Goal: Task Accomplishment & Management: Manage account settings

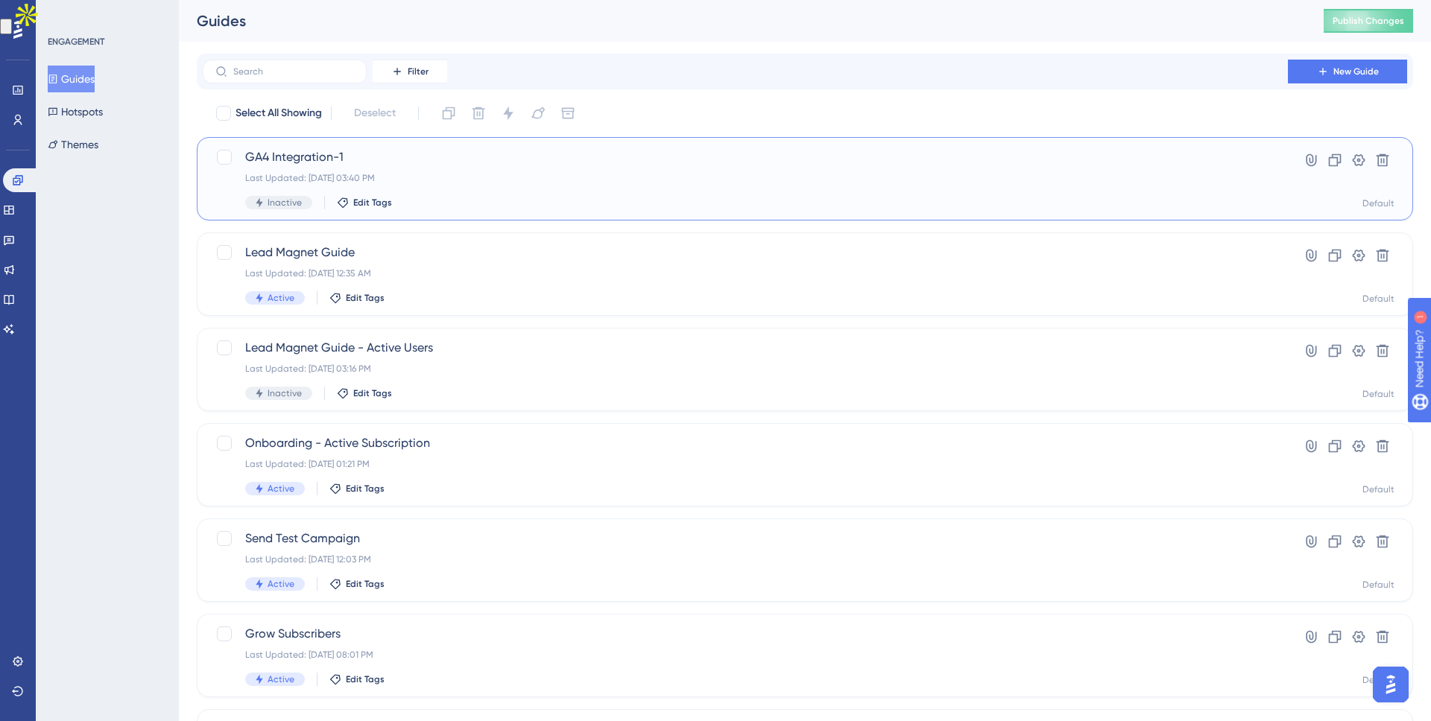
click at [385, 159] on span "GA4 Integration-1" at bounding box center [745, 157] width 1000 height 18
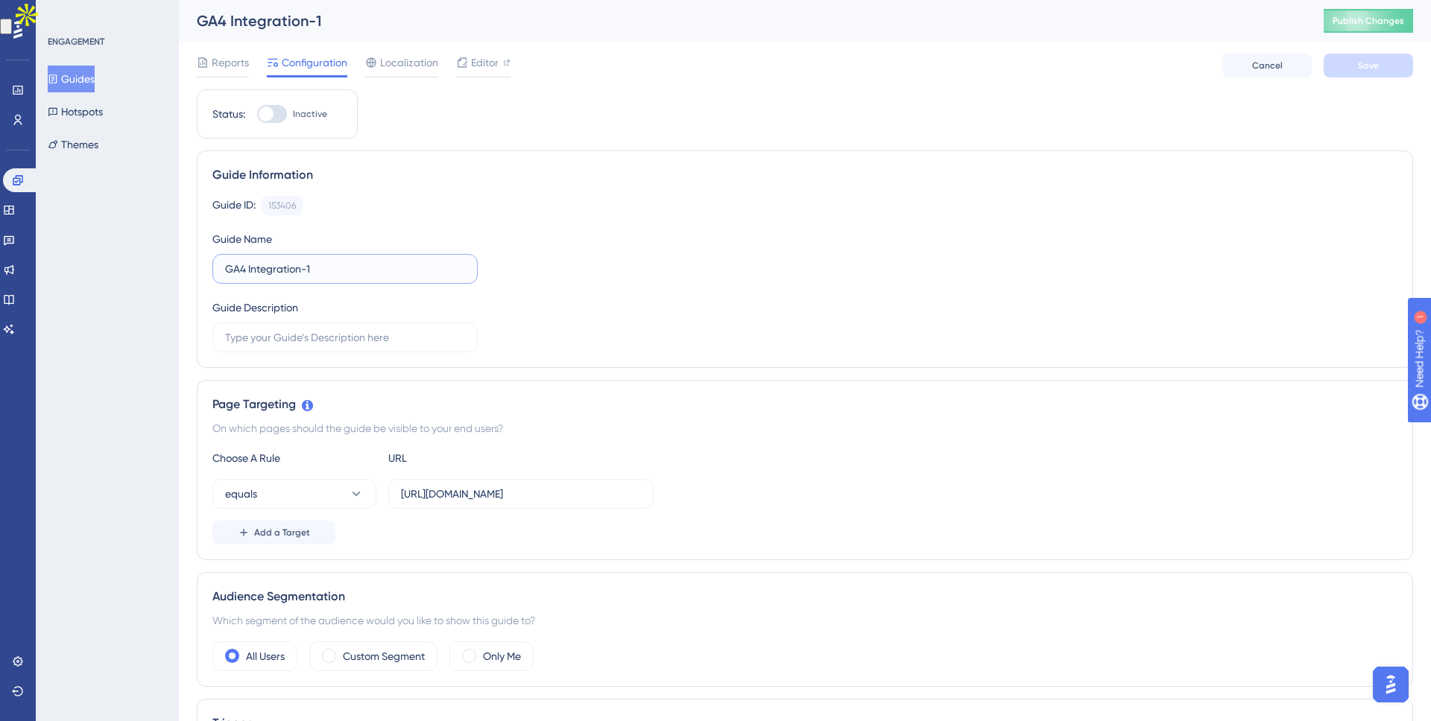
click at [315, 264] on input "GA4 Integration-1" at bounding box center [345, 269] width 240 height 16
type input "GA4 Integration"
click at [1380, 64] on button "Save" at bounding box center [1368, 66] width 89 height 24
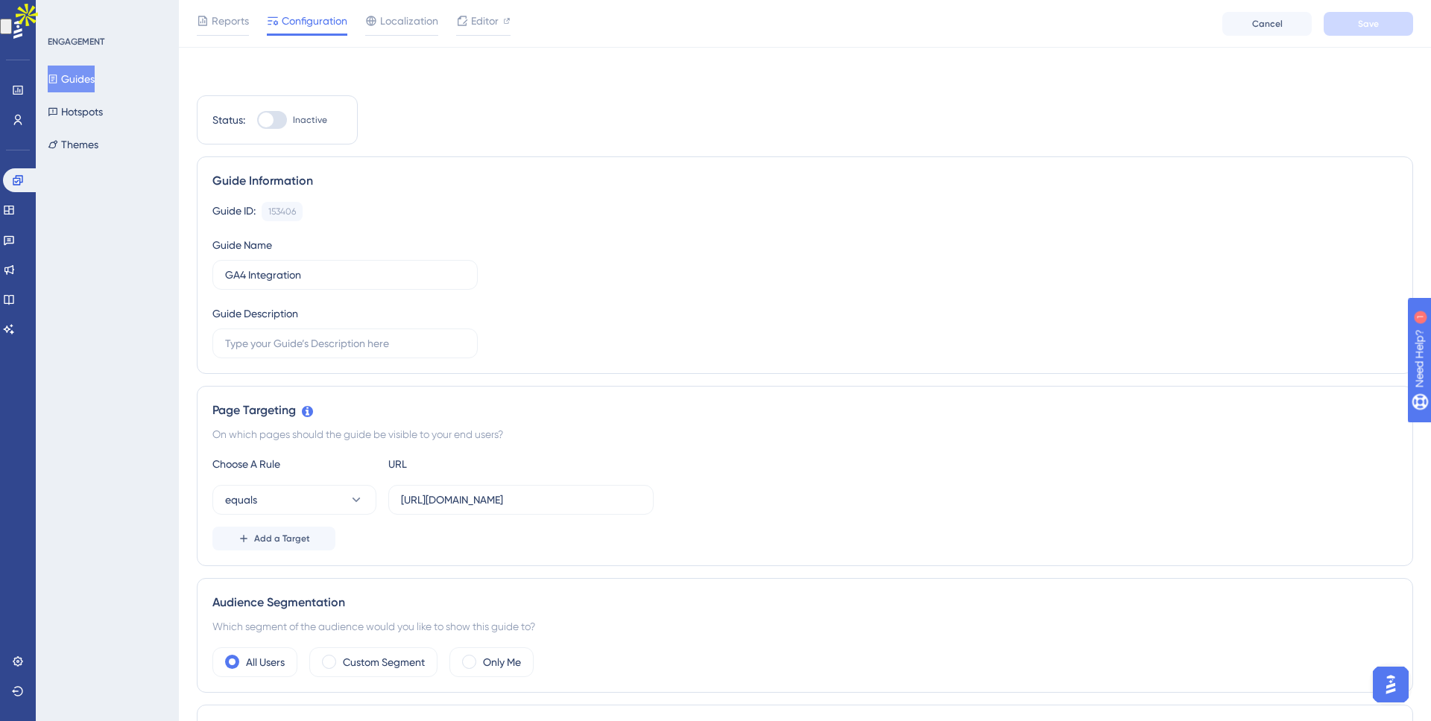
scroll to position [79, 0]
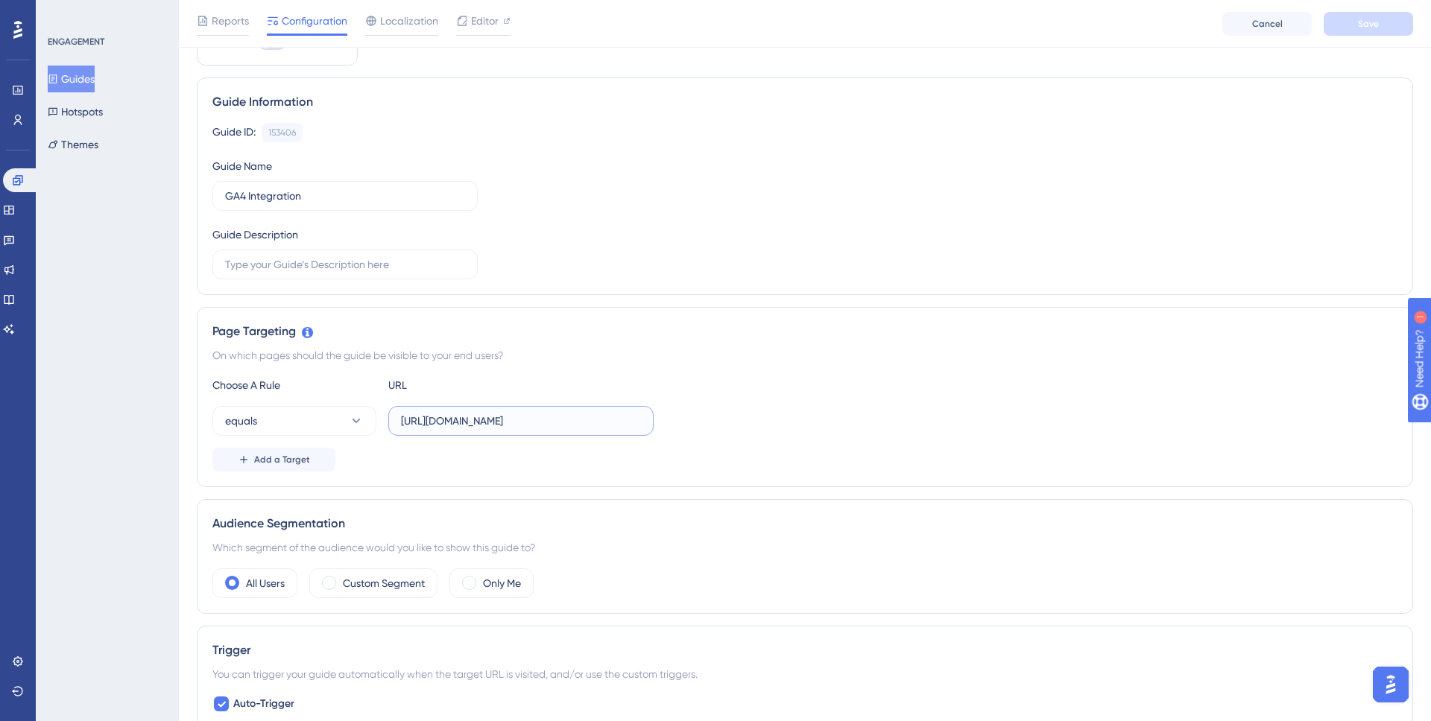
drag, startPoint x: 531, startPoint y: 419, endPoint x: 401, endPoint y: 420, distance: 129.7
click at [401, 420] on input "[URL][DOMAIN_NAME]" at bounding box center [521, 421] width 240 height 16
type input "/dashboard"
click at [356, 427] on icon at bounding box center [356, 421] width 15 height 15
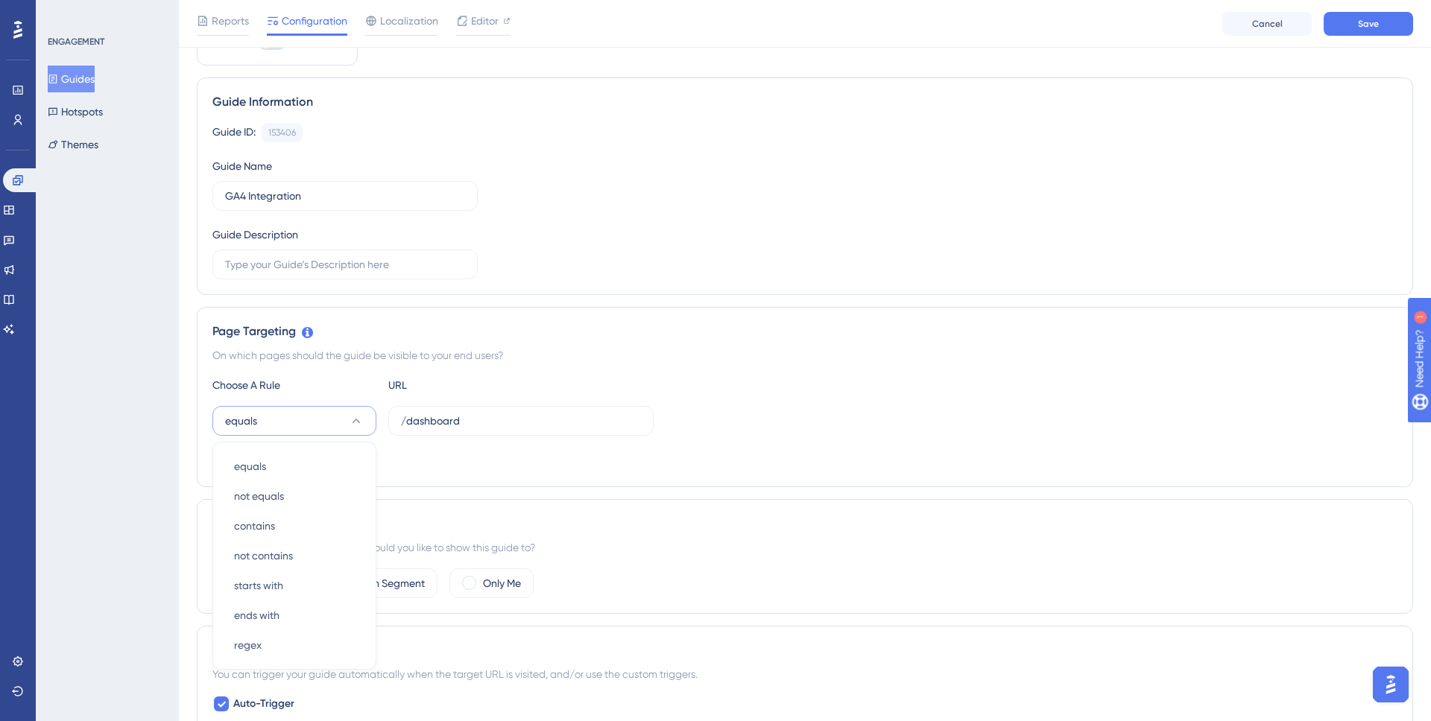
scroll to position [272, 0]
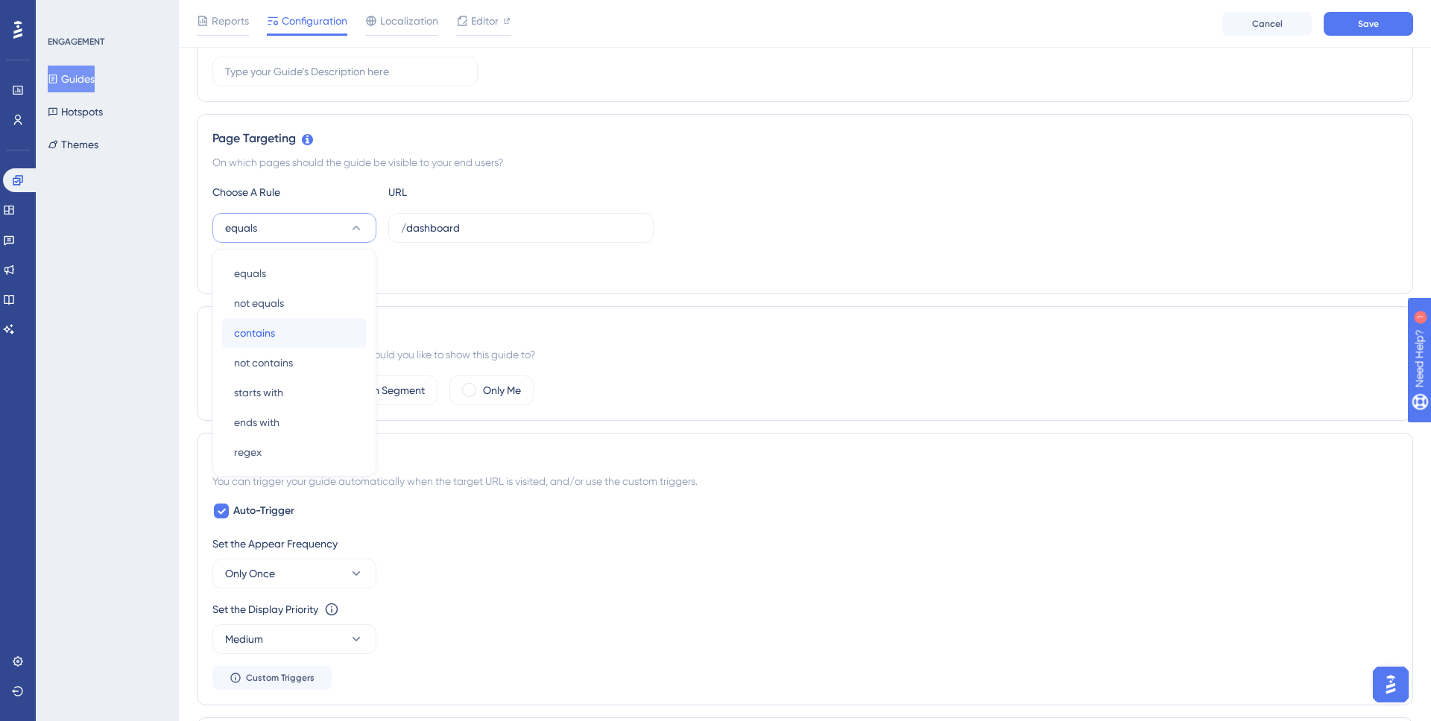
click at [323, 329] on div "contains contains" at bounding box center [294, 333] width 121 height 30
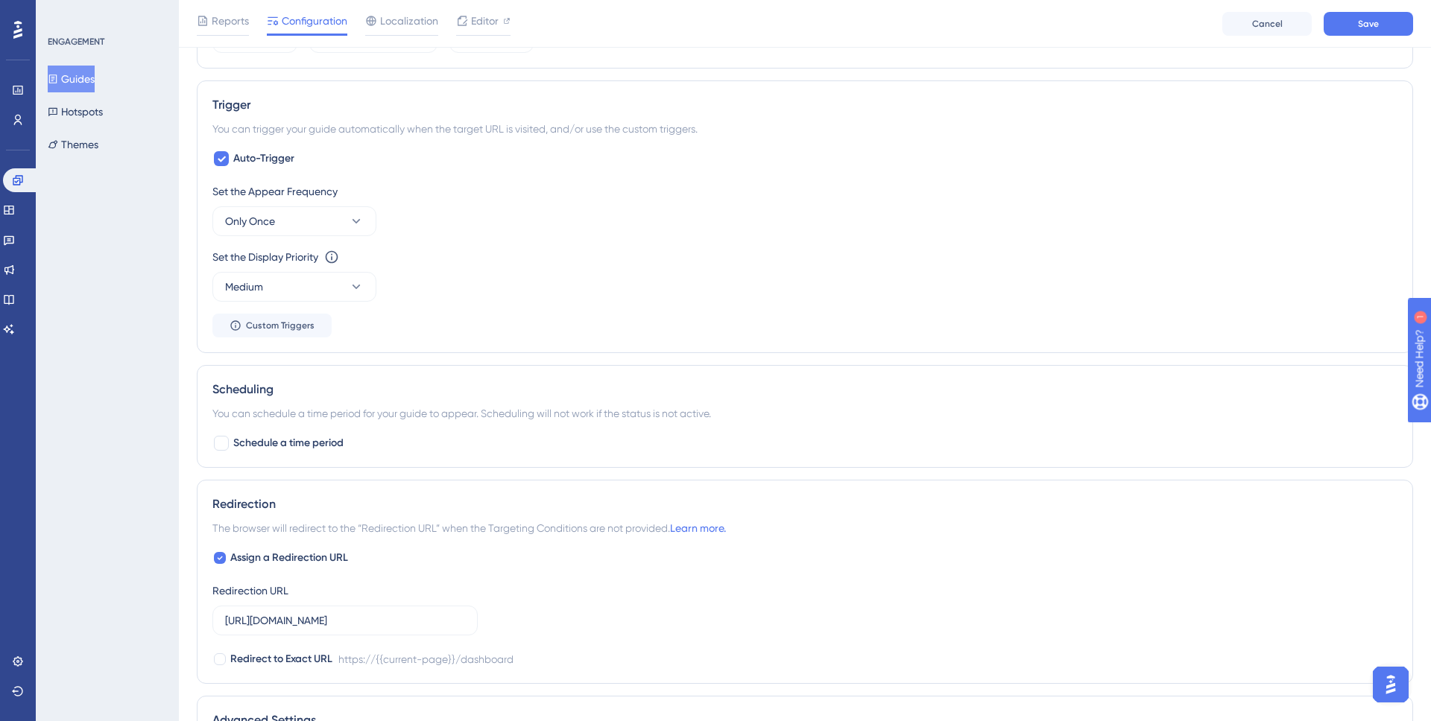
scroll to position [627, 0]
click at [341, 218] on button "Only Once" at bounding box center [294, 219] width 164 height 30
click at [568, 221] on div "Set the Appear Frequency Only Once Only Once Only Once Once in a Session Once i…" at bounding box center [804, 207] width 1185 height 54
click at [1337, 25] on button "Save" at bounding box center [1368, 24] width 89 height 24
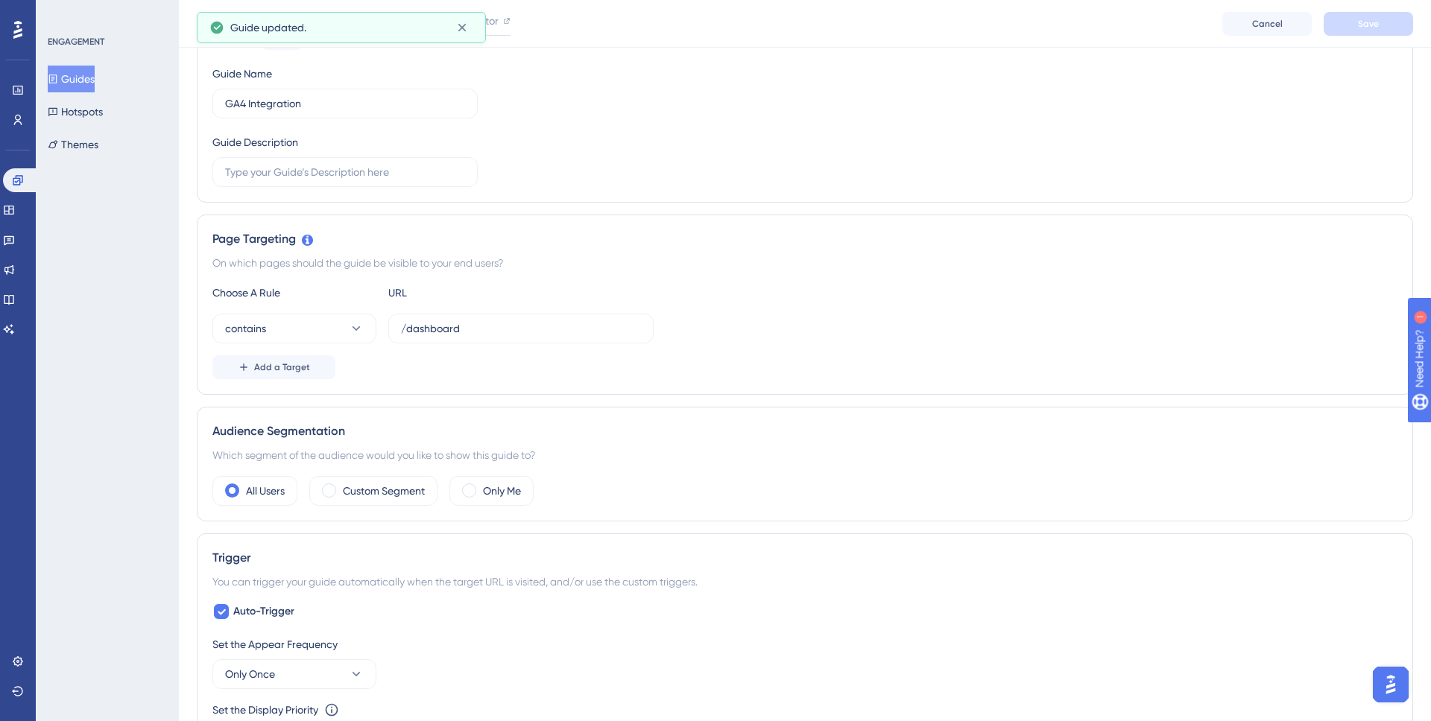
scroll to position [239, 0]
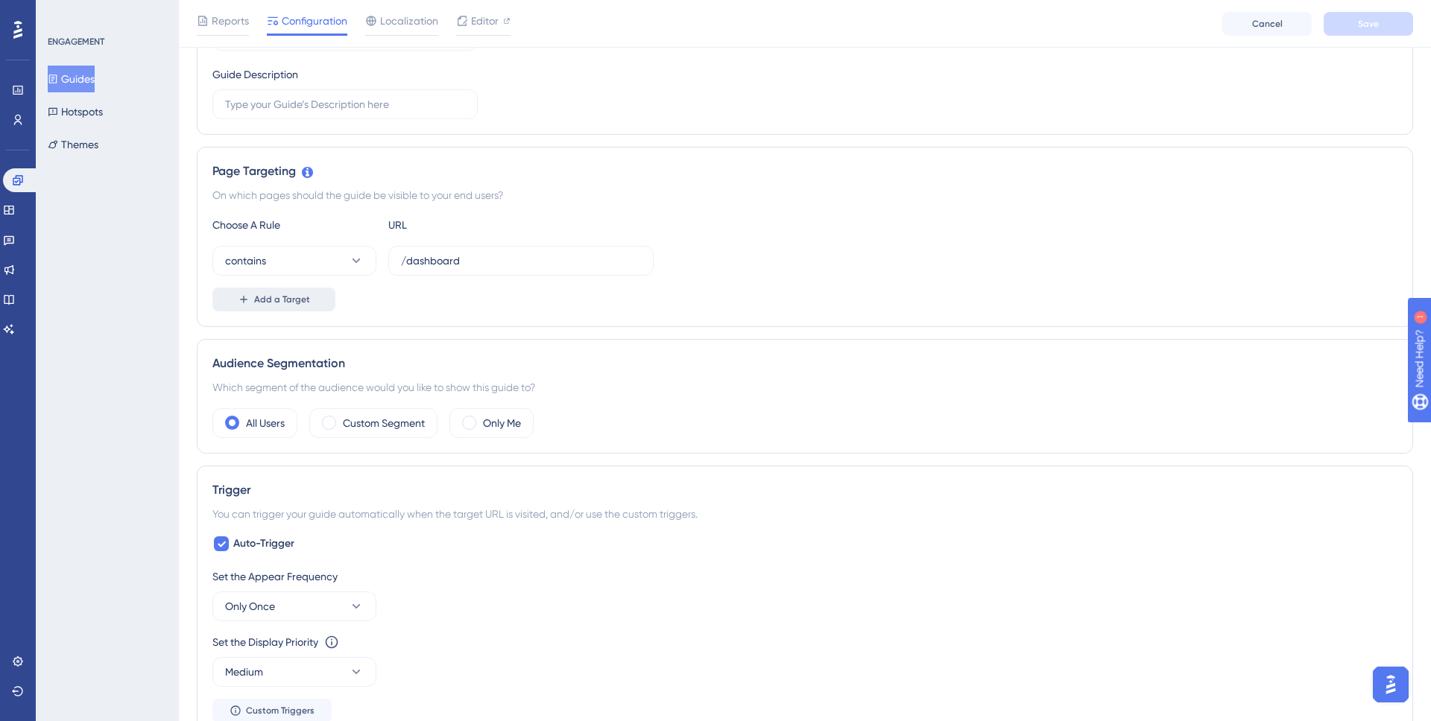
click at [331, 309] on button "Add a Target" at bounding box center [273, 300] width 123 height 24
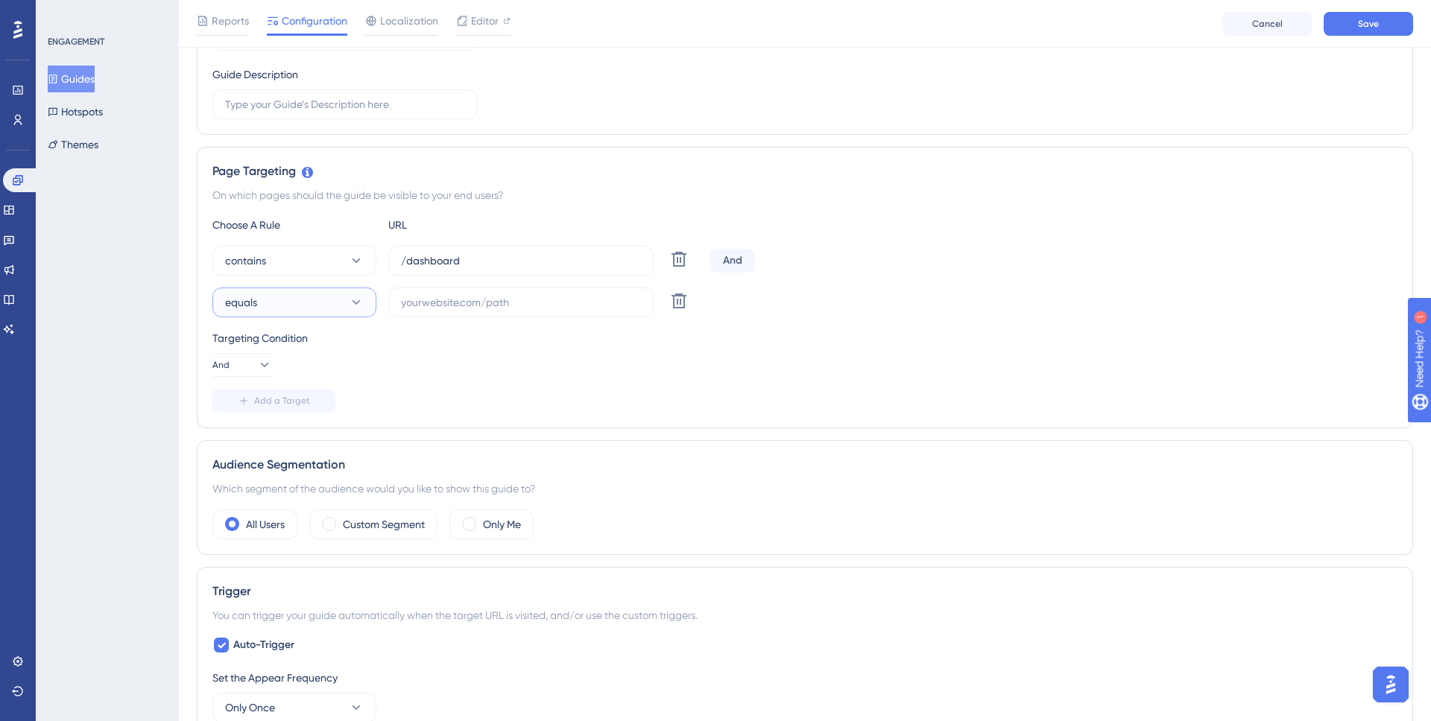
click at [364, 304] on button "equals" at bounding box center [294, 303] width 164 height 30
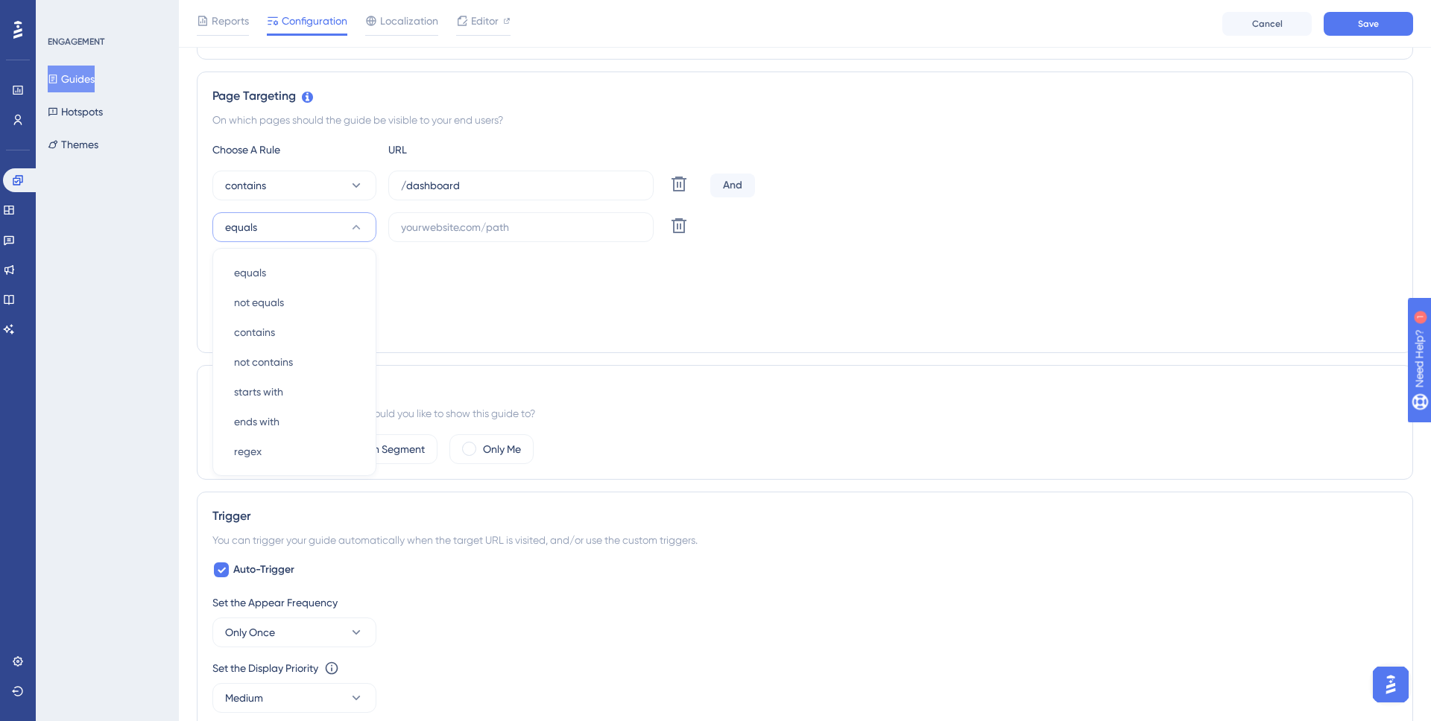
click at [545, 274] on div "Targeting Condition And" at bounding box center [804, 278] width 1185 height 48
click at [256, 291] on icon at bounding box center [263, 289] width 15 height 15
click at [336, 291] on div "Targeting Condition And And And Or Or" at bounding box center [804, 278] width 1185 height 48
click at [678, 220] on icon at bounding box center [679, 225] width 15 height 15
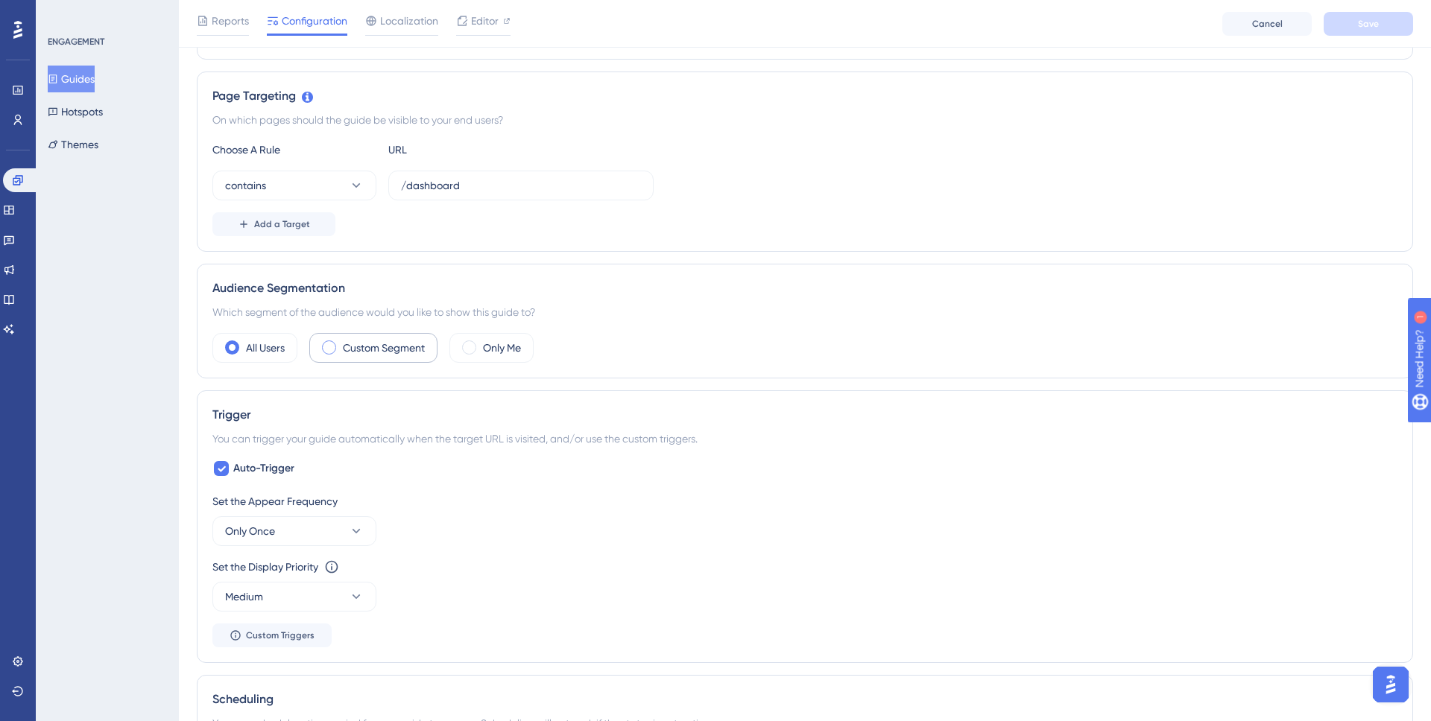
click at [361, 343] on label "Custom Segment" at bounding box center [384, 348] width 82 height 18
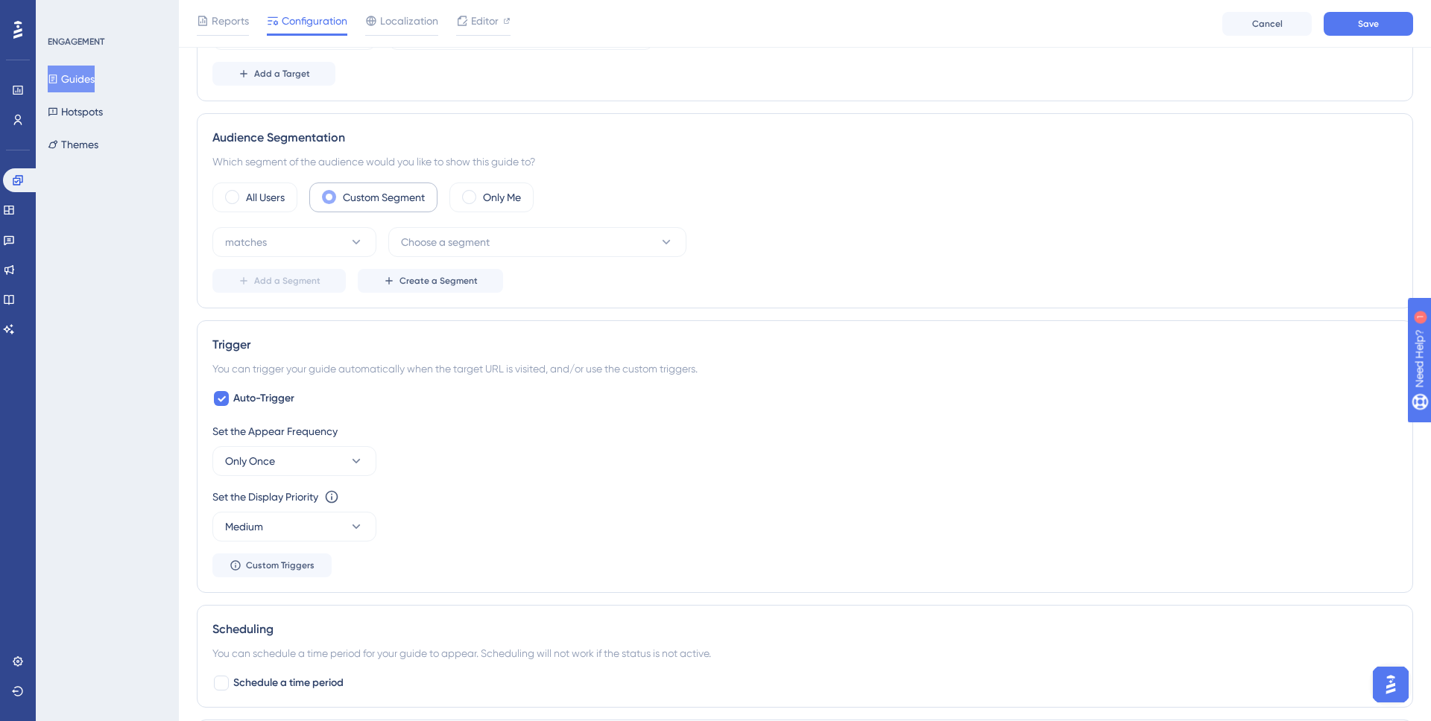
scroll to position [466, 0]
click at [354, 245] on icon at bounding box center [356, 241] width 15 height 15
click at [472, 242] on span "Choose a segment" at bounding box center [445, 242] width 89 height 18
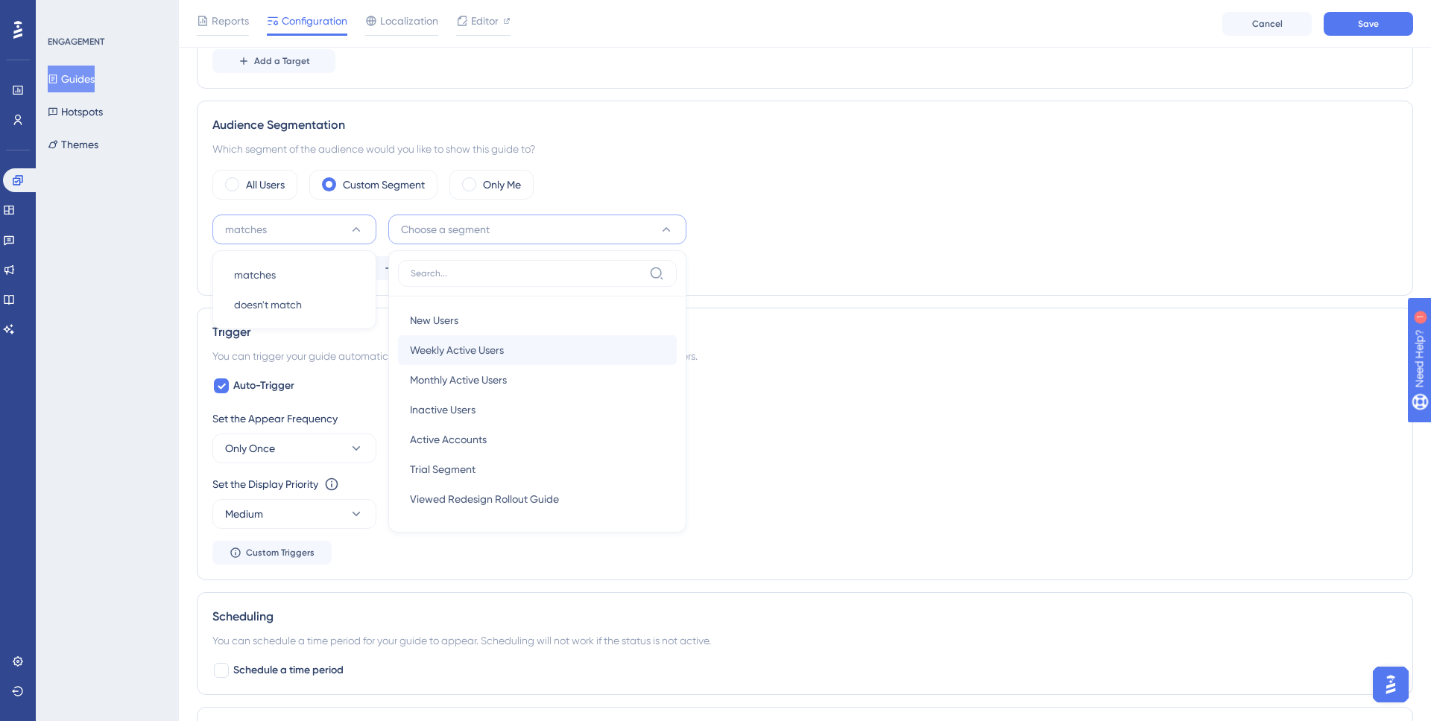
scroll to position [474, 0]
click at [885, 169] on div "Audience Segmentation Which segment of the audience would you like to show this…" at bounding box center [805, 201] width 1216 height 195
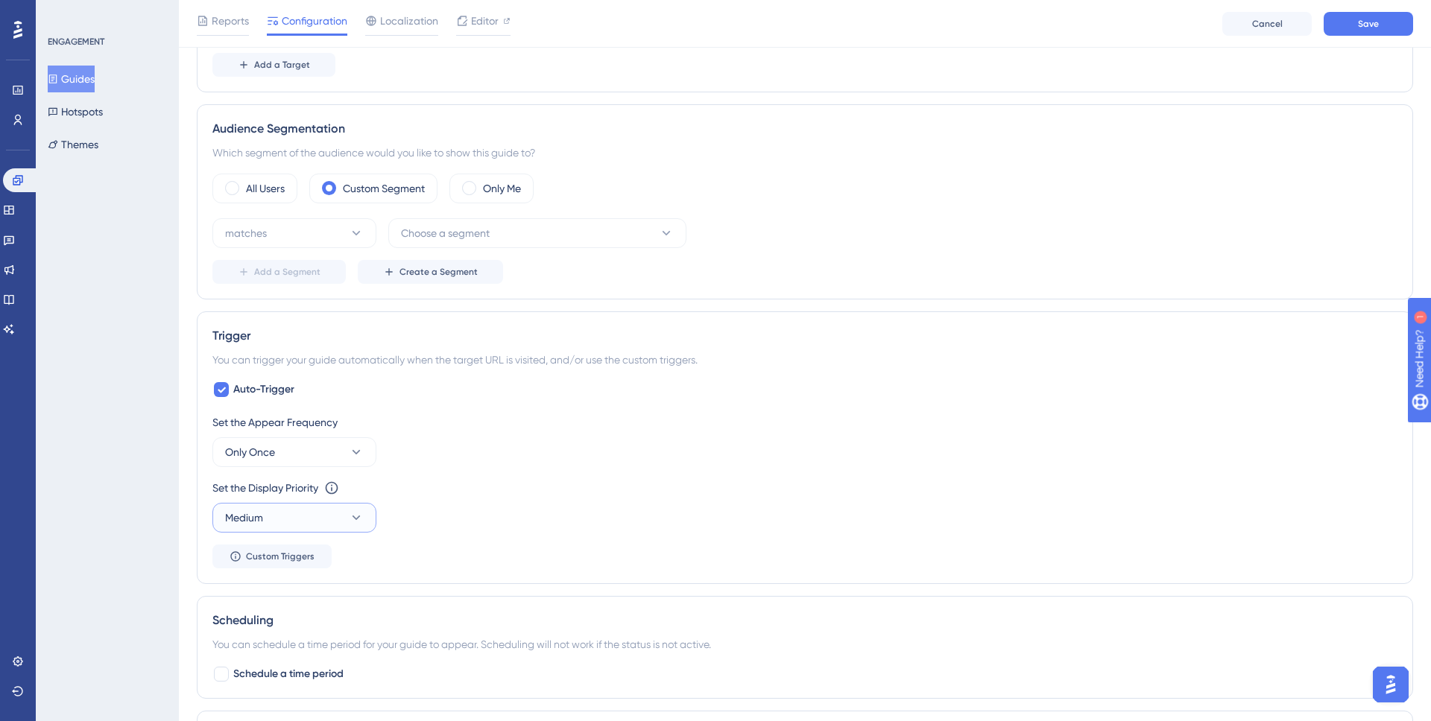
click at [346, 525] on button "Medium" at bounding box center [294, 518] width 164 height 30
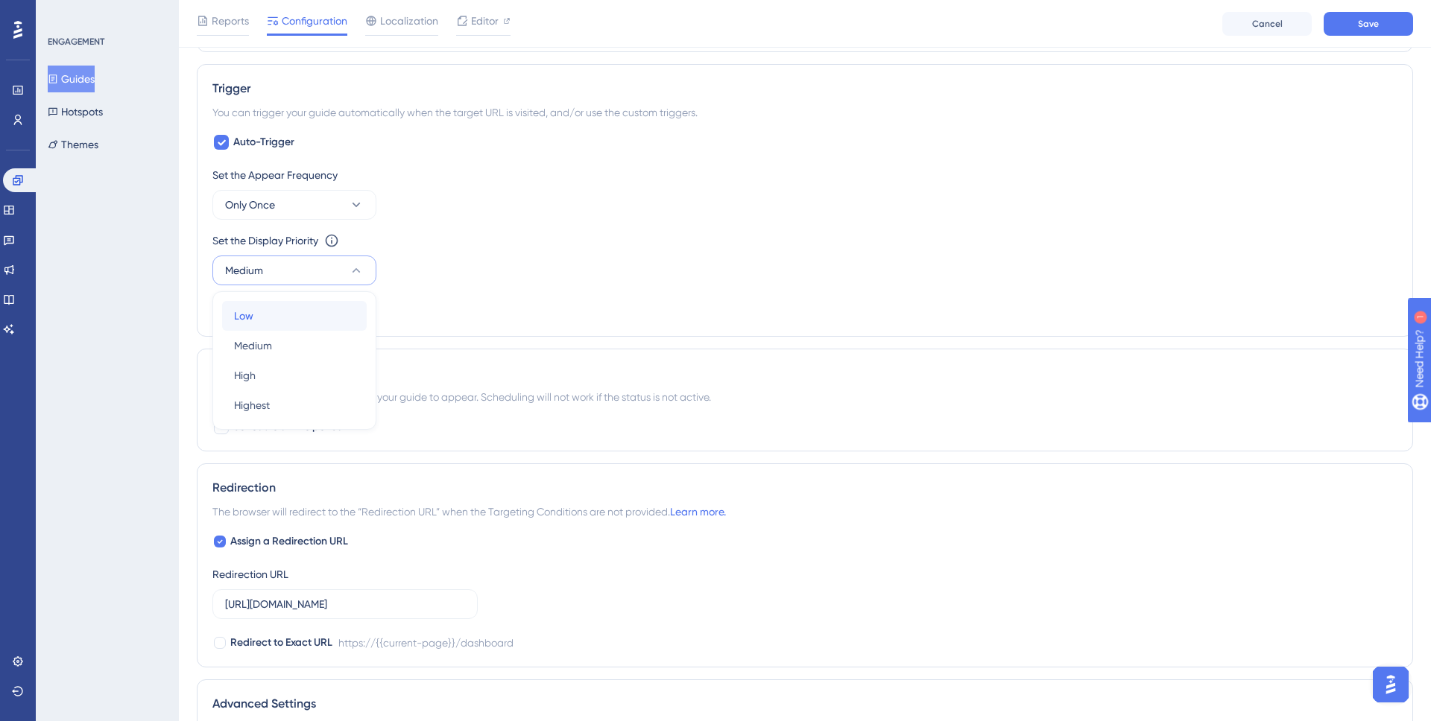
click at [297, 319] on div "Low Low" at bounding box center [294, 316] width 121 height 30
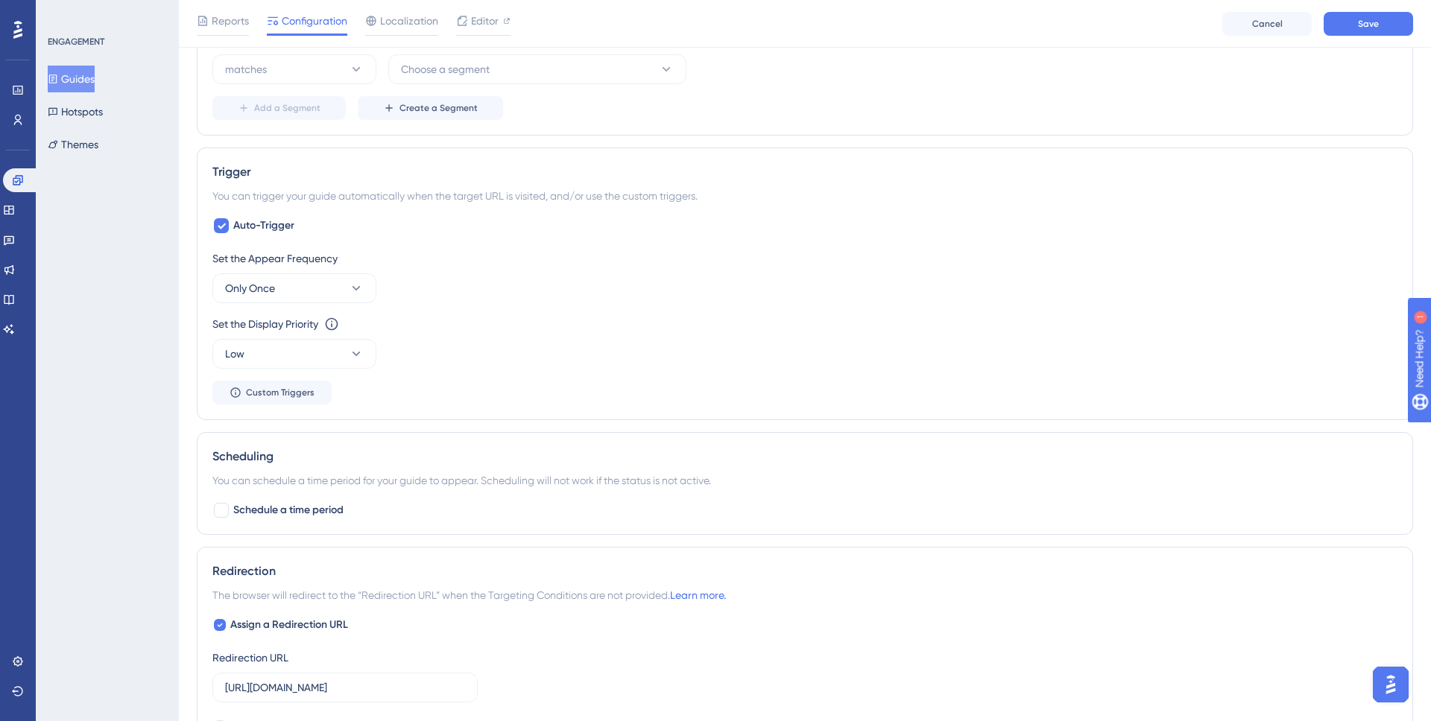
scroll to position [464, 0]
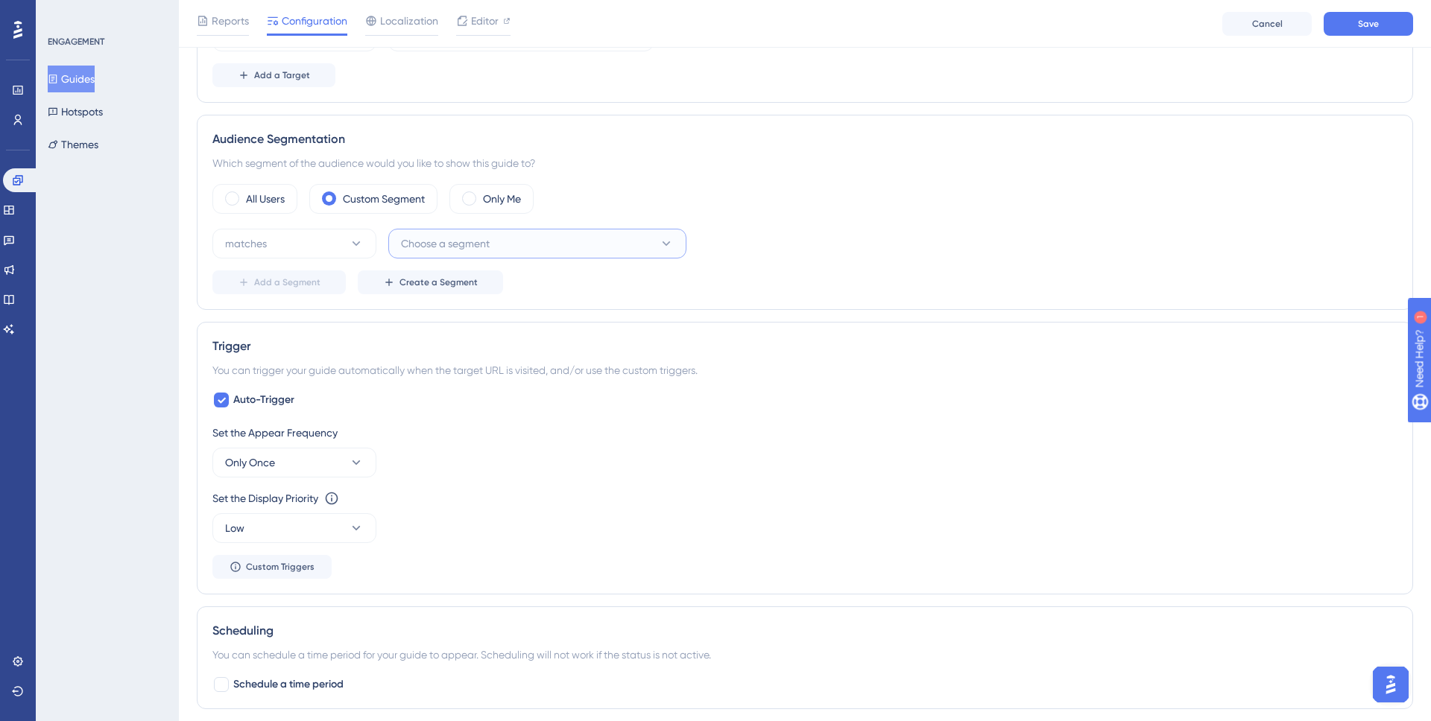
click at [497, 247] on button "Choose a segment" at bounding box center [537, 244] width 298 height 30
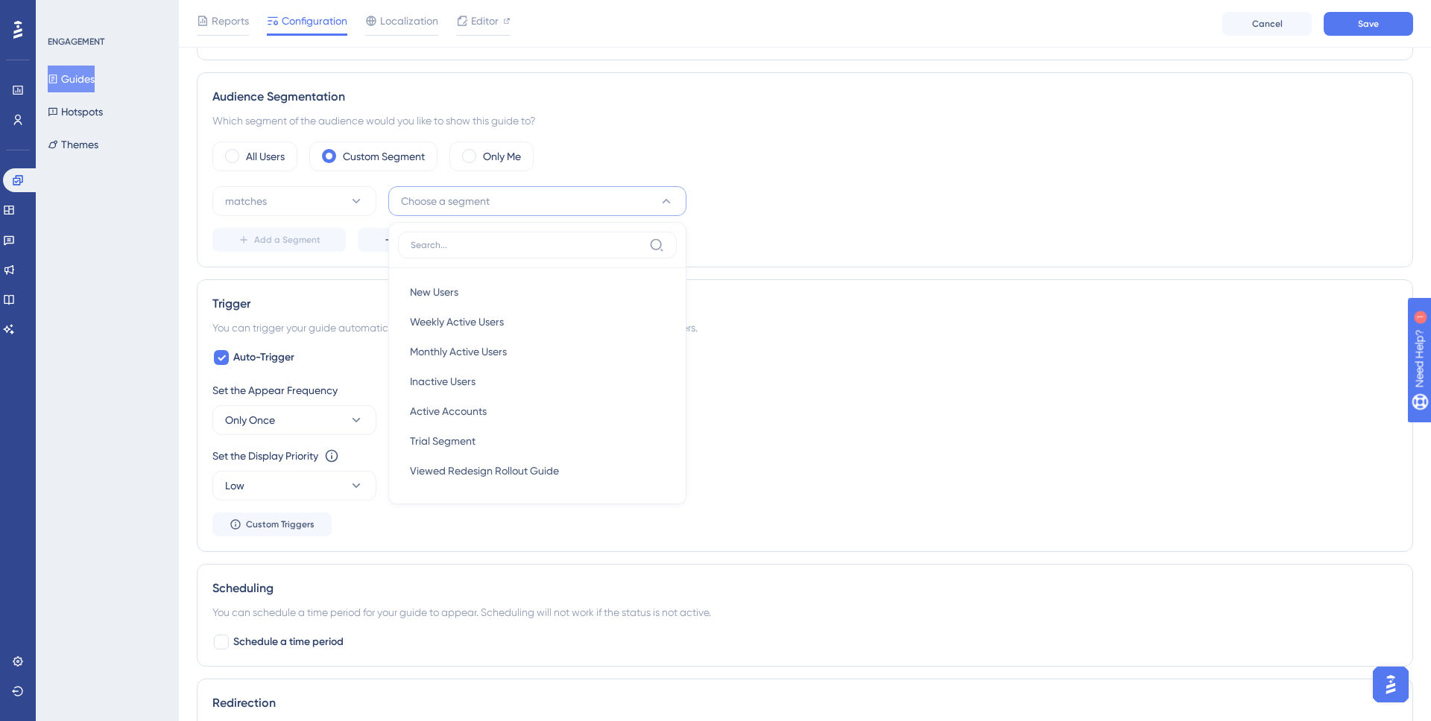
click at [862, 252] on div "Audience Segmentation Which segment of the audience would you like to show this…" at bounding box center [805, 169] width 1216 height 195
click at [260, 162] on label "All Users" at bounding box center [265, 157] width 39 height 18
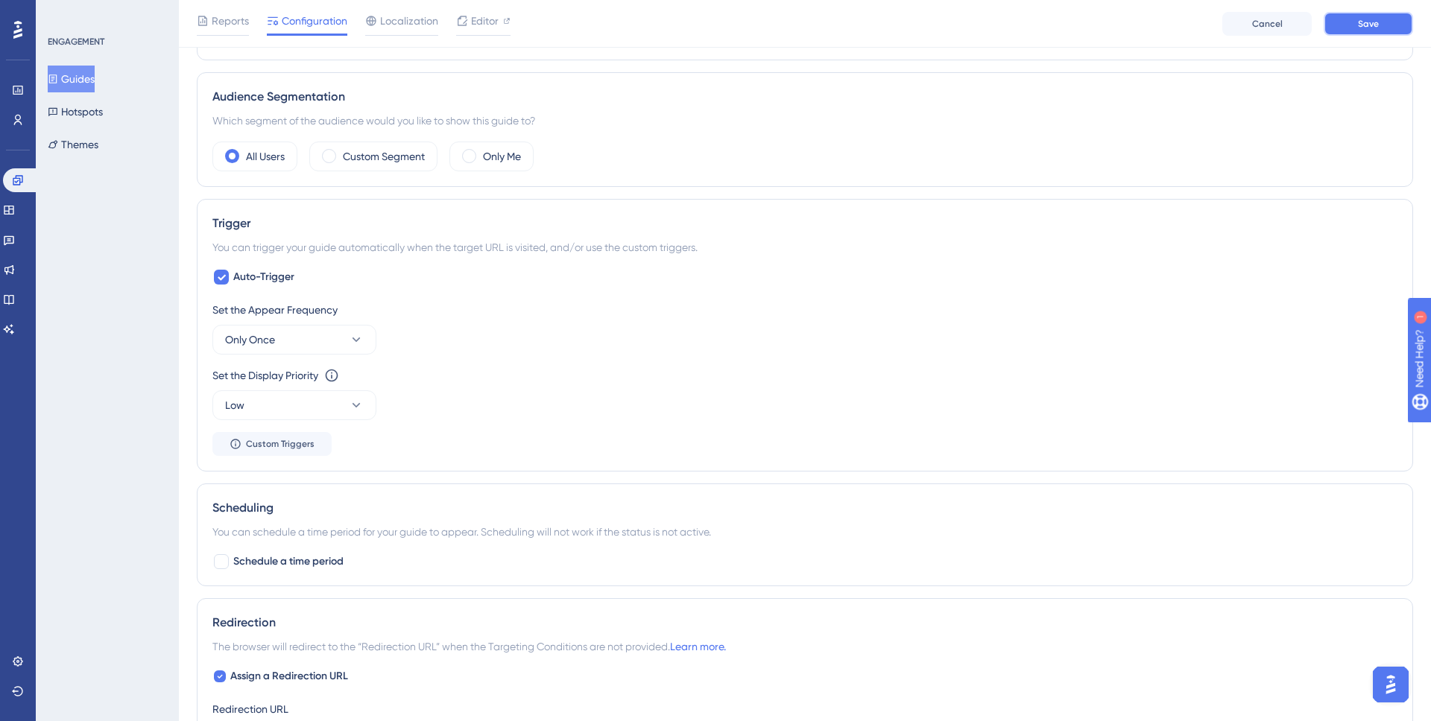
click at [1365, 21] on span "Save" at bounding box center [1368, 24] width 21 height 12
